Goal: Transaction & Acquisition: Purchase product/service

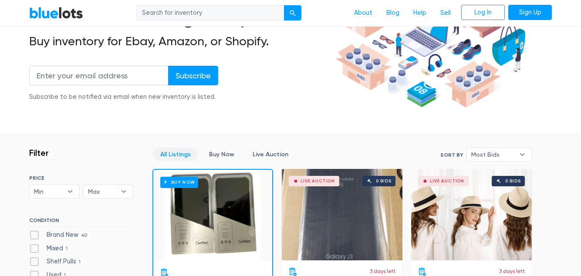
scroll to position [124, 0]
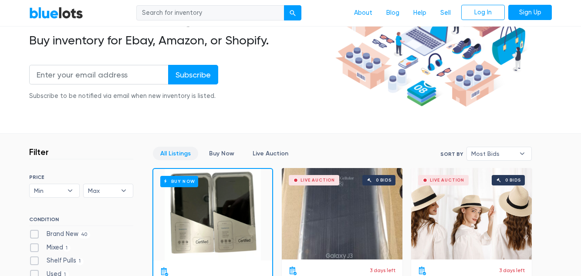
click at [227, 149] on link "Buy Now" at bounding box center [221, 153] width 40 height 13
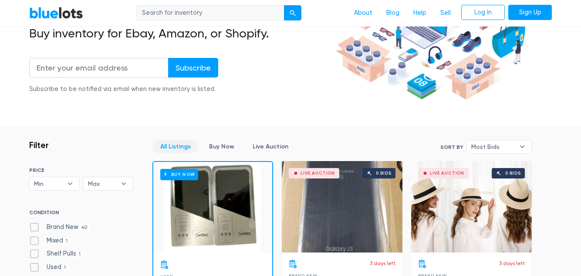
scroll to position [165, 0]
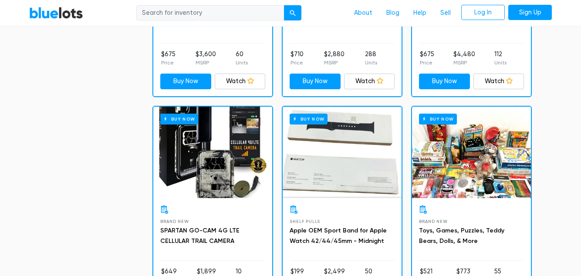
scroll to position [621, 0]
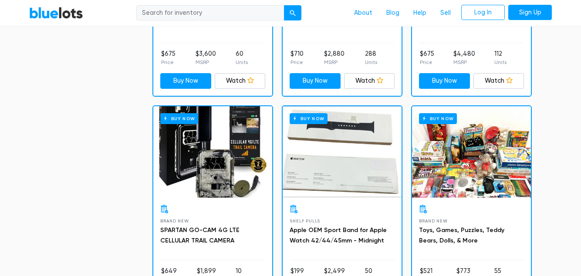
click at [481, 170] on div "Buy Now" at bounding box center [471, 151] width 119 height 91
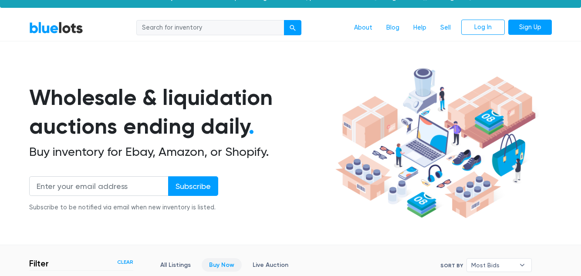
scroll to position [0, 0]
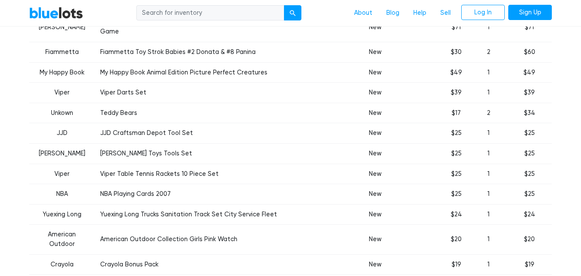
scroll to position [414, 0]
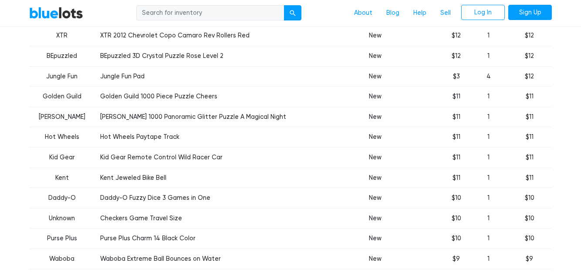
scroll to position [0, 0]
